Goal: Task Accomplishment & Management: Complete application form

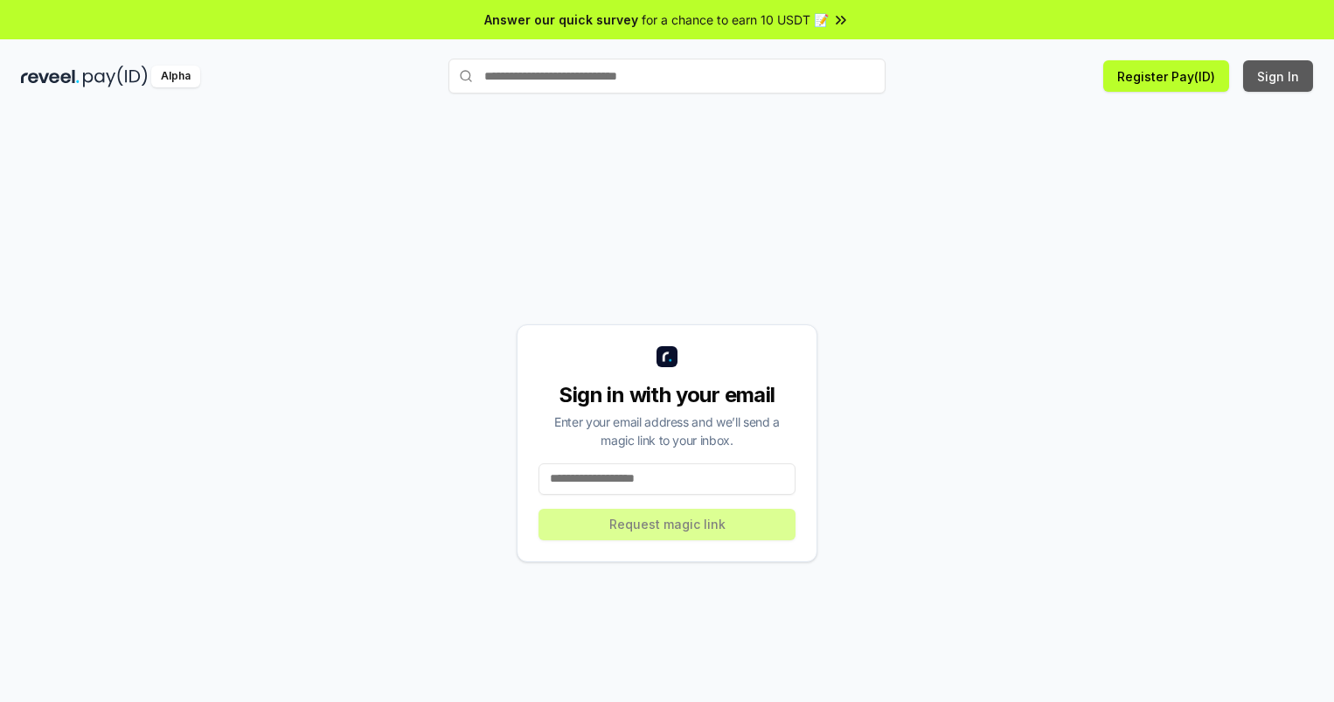
click at [1279, 76] on button "Sign In" at bounding box center [1278, 75] width 70 height 31
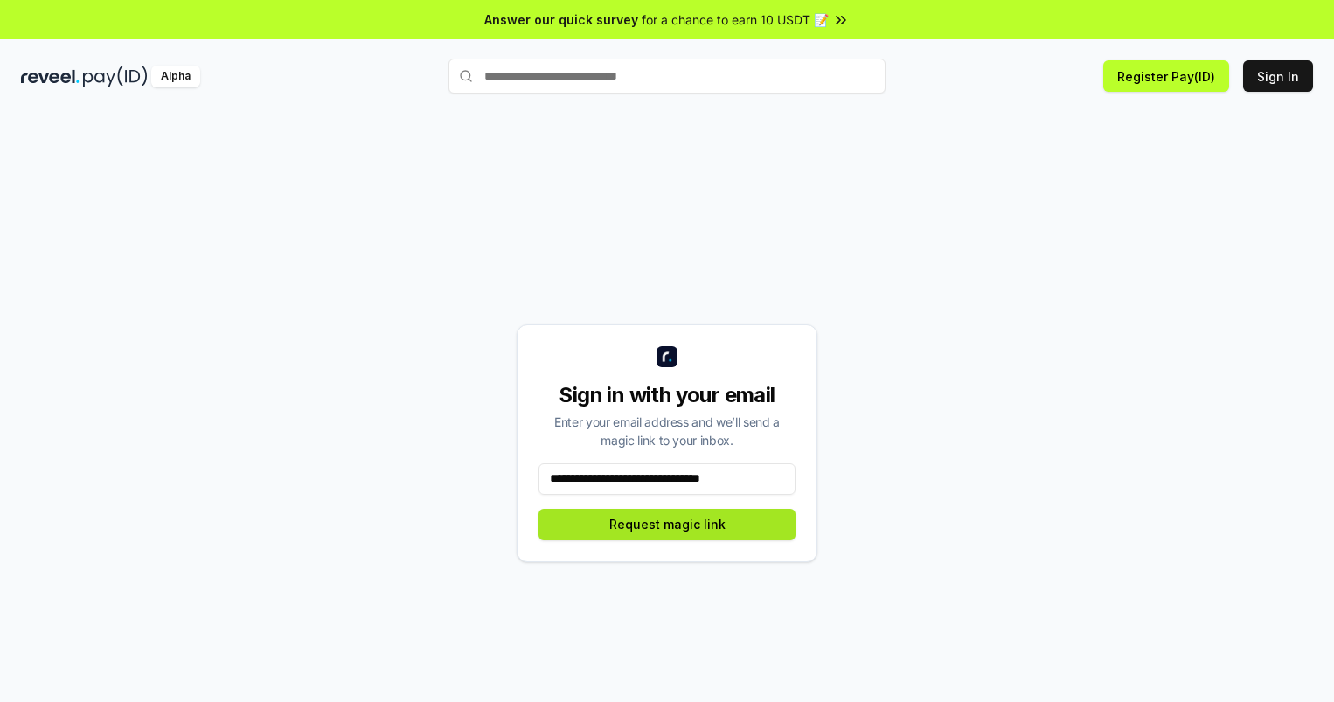
type input "**********"
click at [667, 523] on button "Request magic link" at bounding box center [666, 524] width 257 height 31
